Goal: Information Seeking & Learning: Find contact information

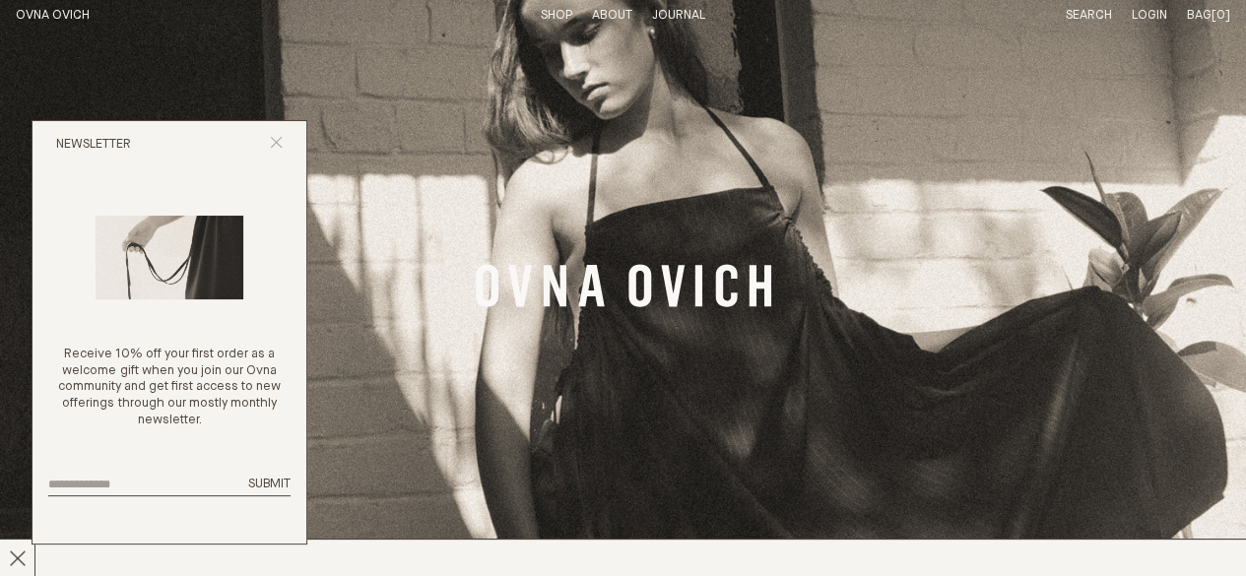
click at [276, 139] on icon "Close popup" at bounding box center [276, 142] width 13 height 13
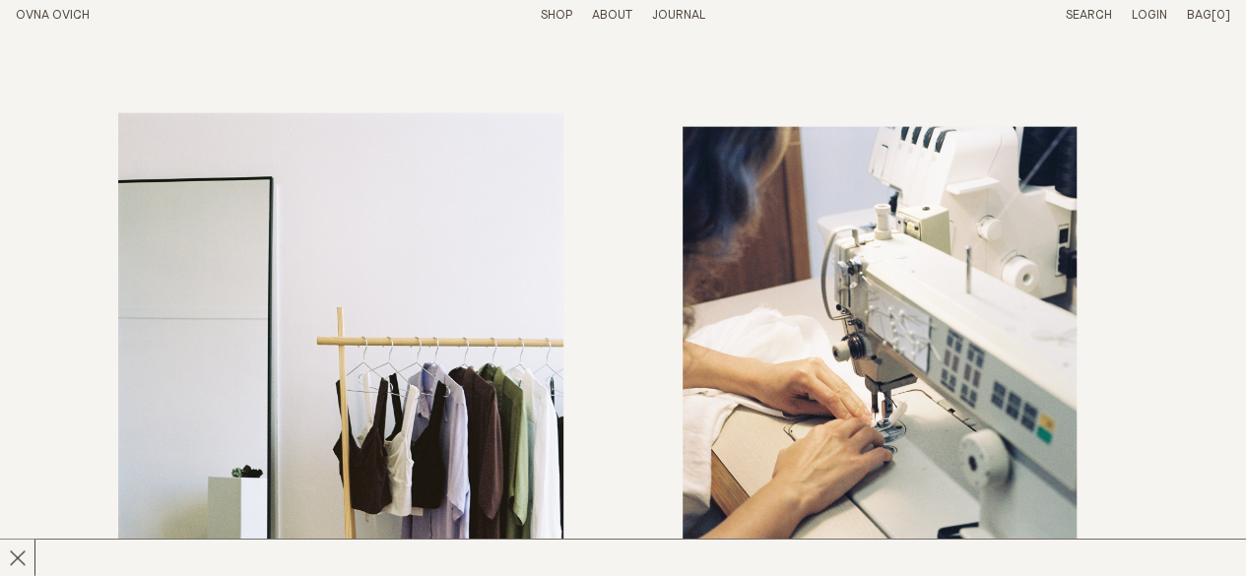
scroll to position [6662, 0]
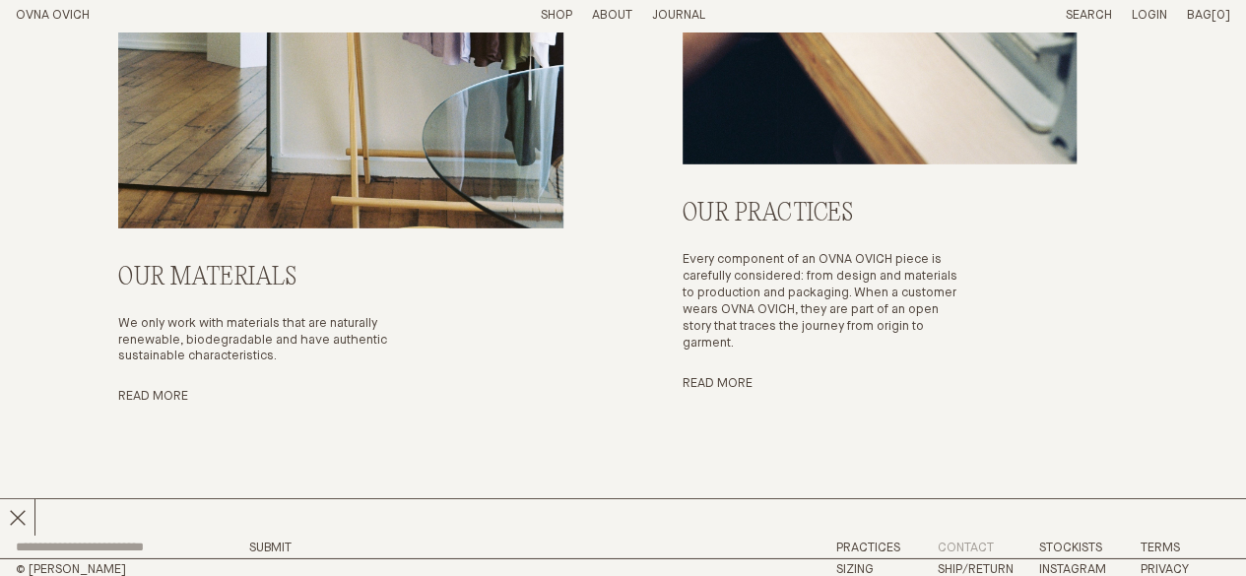
click at [970, 542] on link "Contact" at bounding box center [965, 548] width 56 height 13
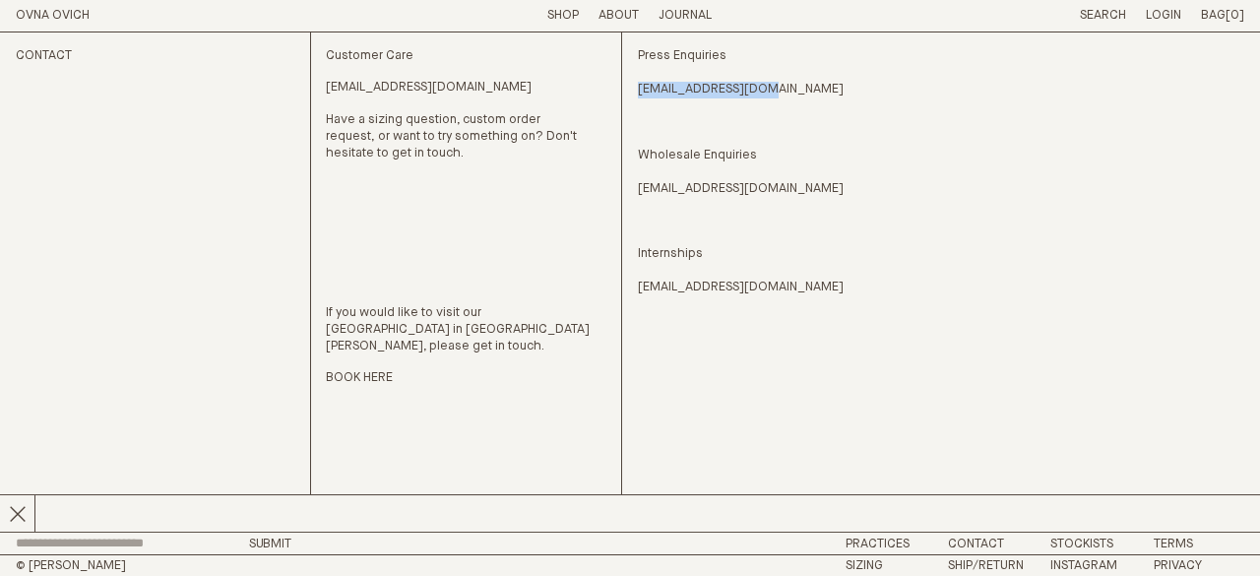
drag, startPoint x: 632, startPoint y: 96, endPoint x: 768, endPoint y: 96, distance: 135.9
click at [768, 96] on div "Contact Customer Care hello@ovnaovich.com Have a sizing question, custom order …" at bounding box center [630, 281] width 1229 height 499
copy link "press@ovnaovich.com"
